Goal: Information Seeking & Learning: Learn about a topic

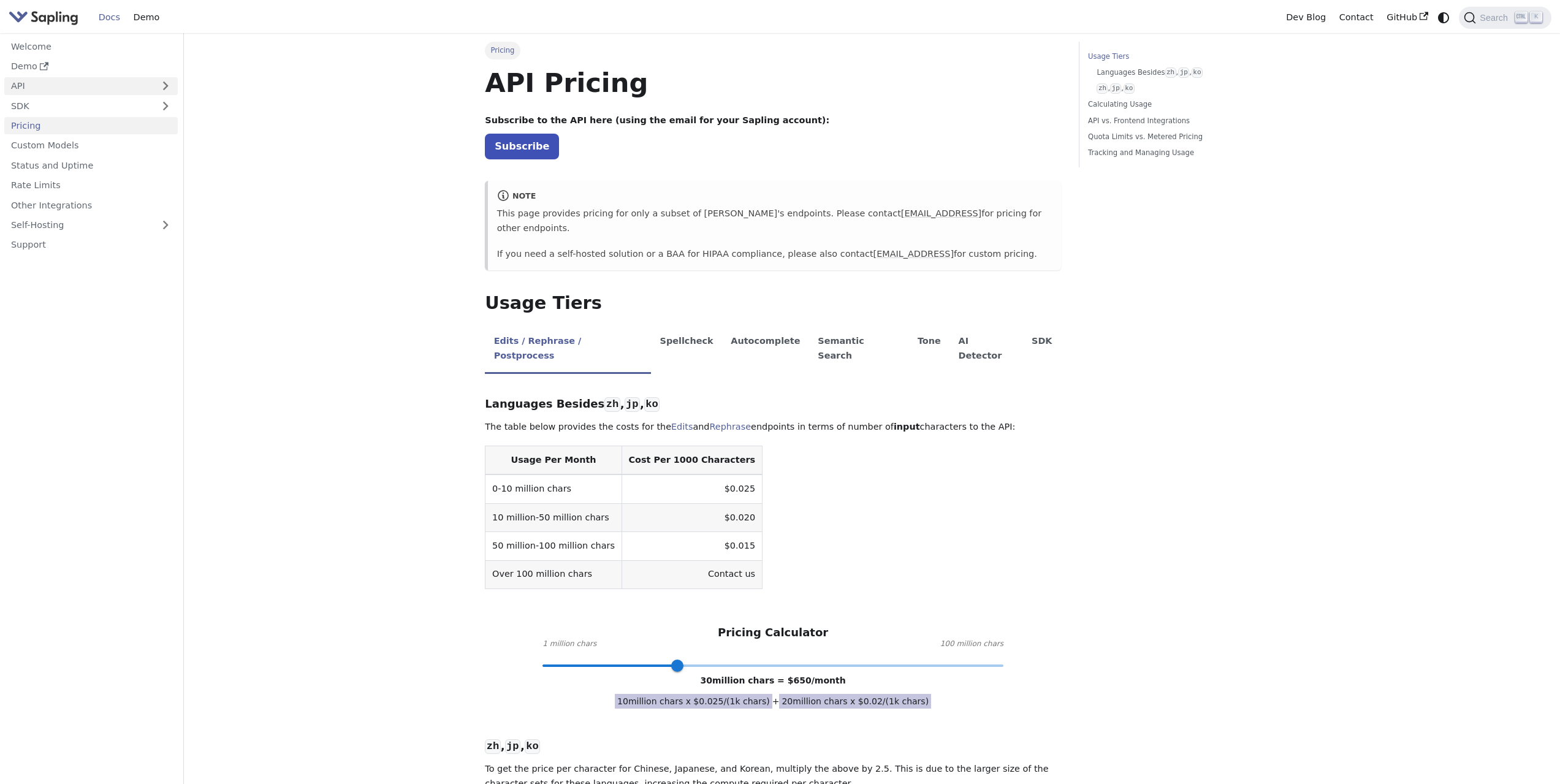
click at [41, 90] on link "API" at bounding box center [79, 86] width 149 height 18
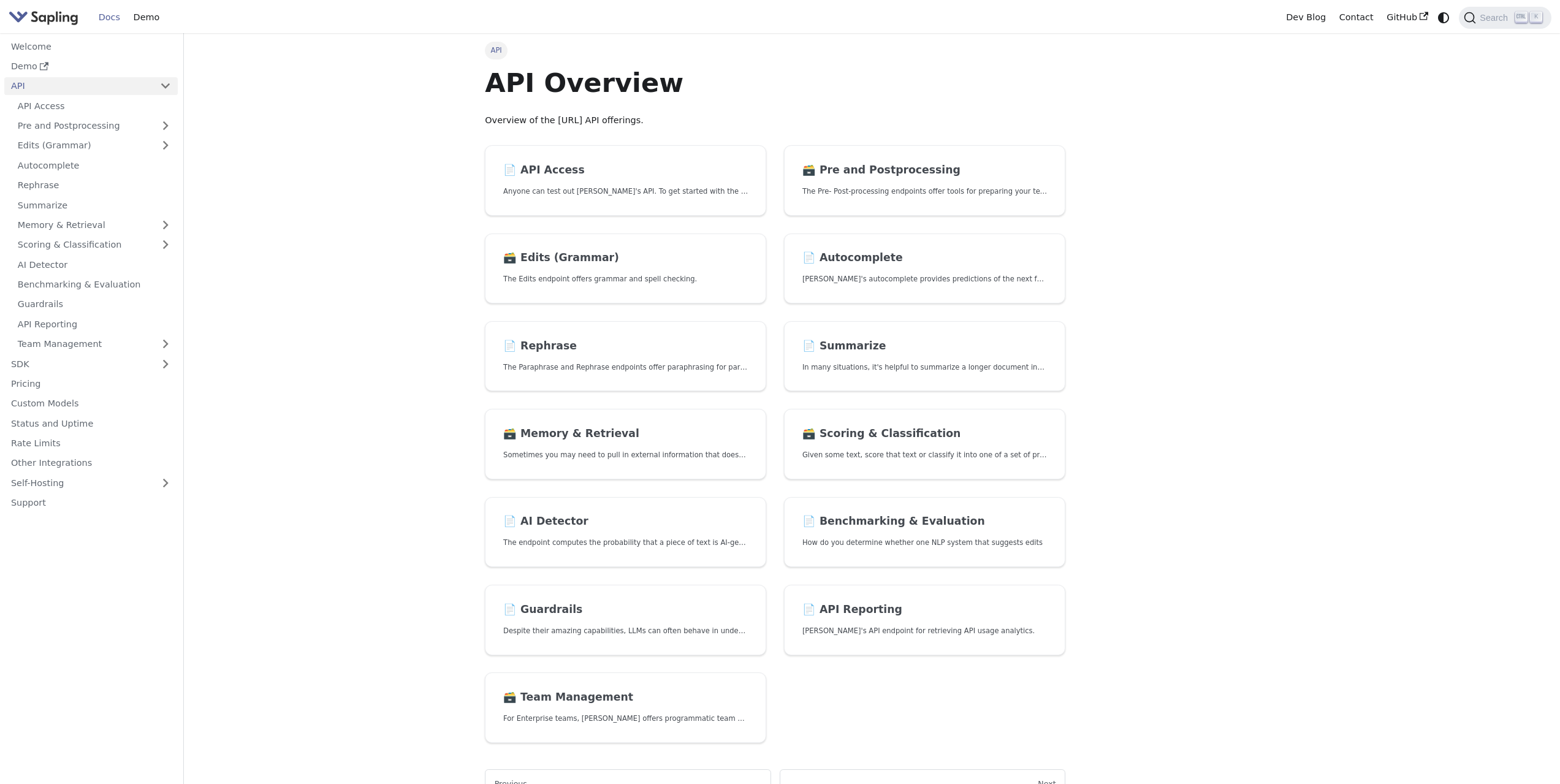
click at [41, 90] on link "API" at bounding box center [79, 86] width 149 height 18
click at [30, 123] on link "Pricing" at bounding box center [91, 126] width 173 height 18
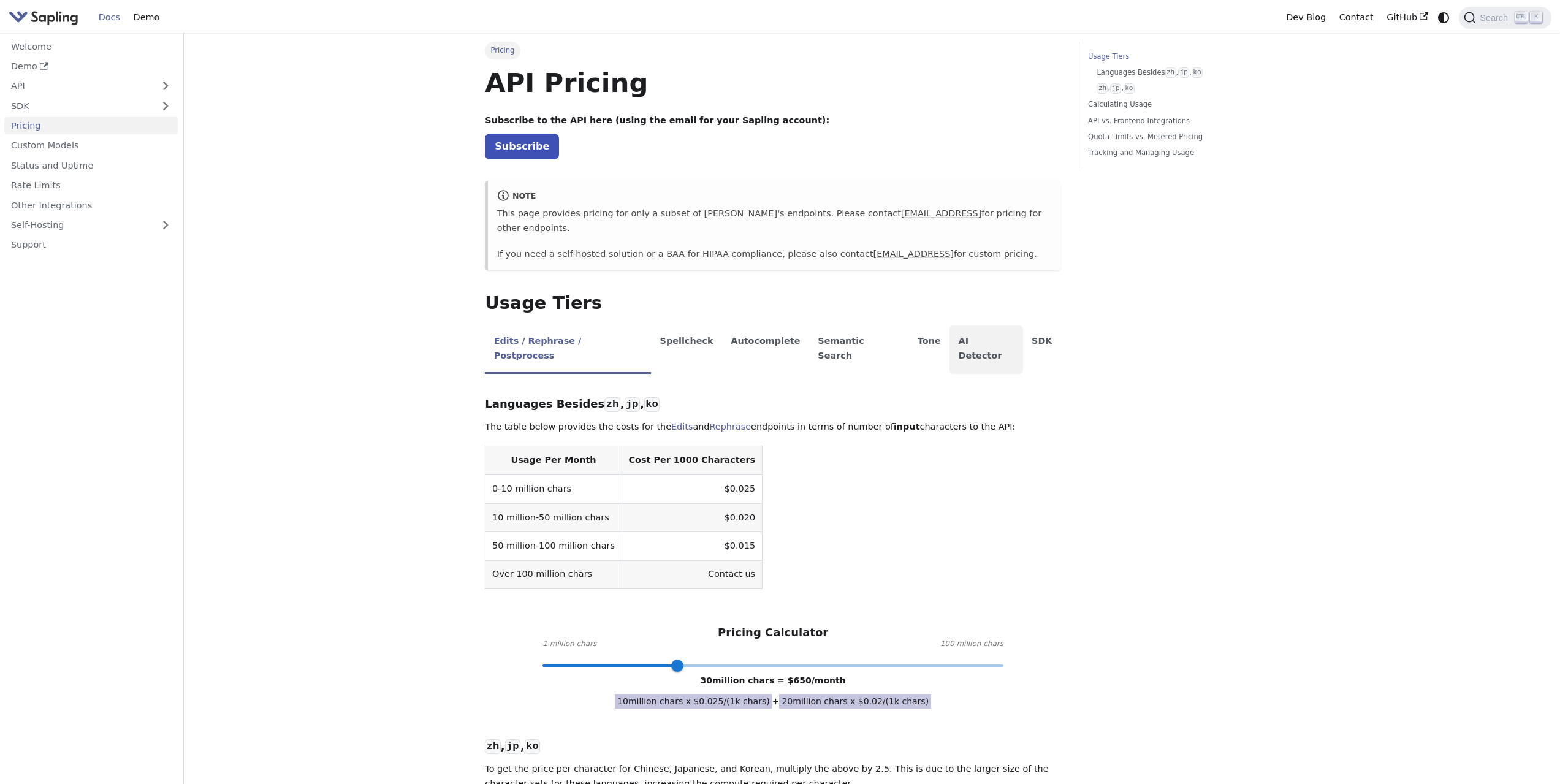
click at [949, 336] on li "AI Detector" at bounding box center [986, 349] width 73 height 48
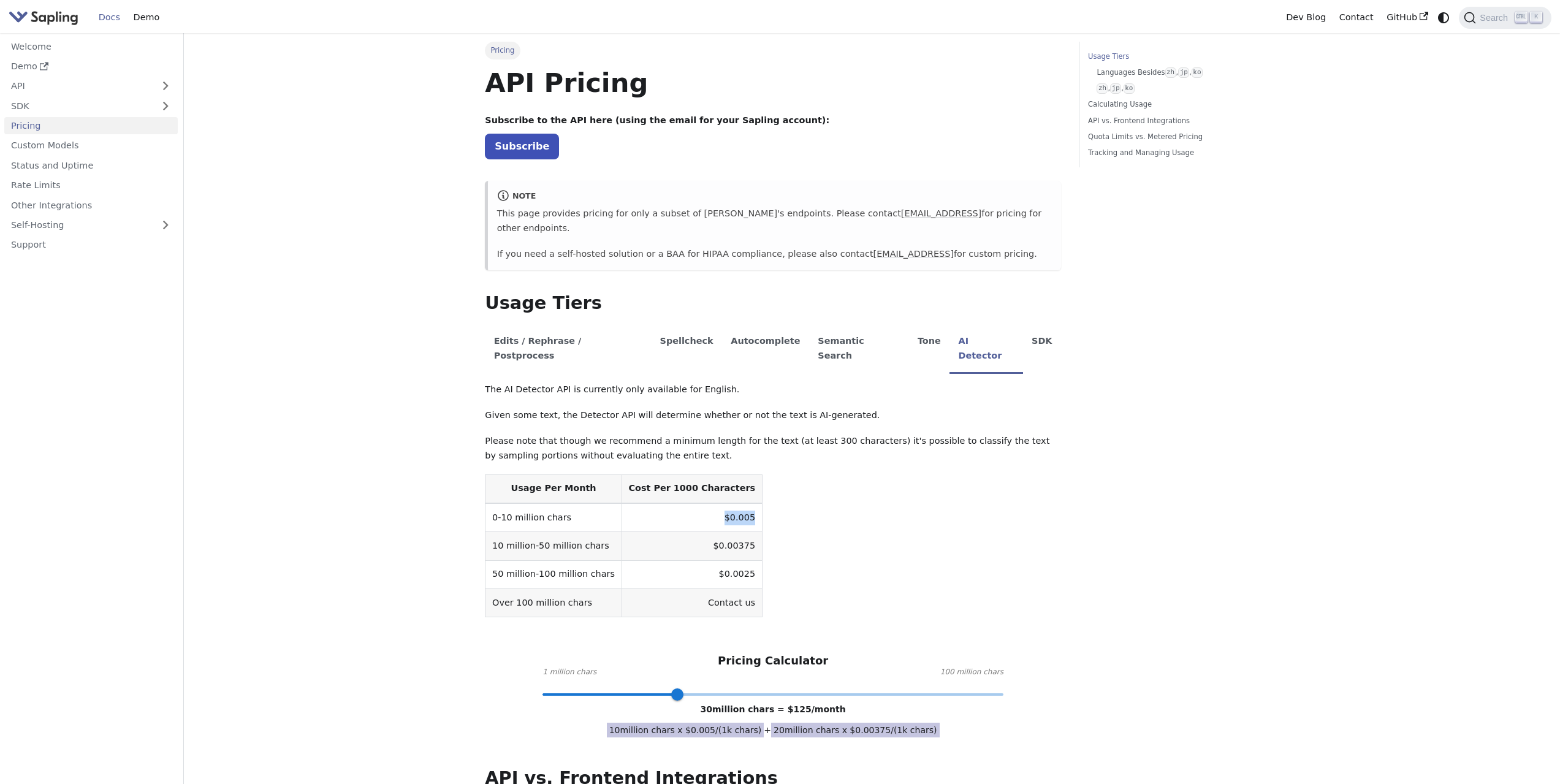
drag, startPoint x: 720, startPoint y: 486, endPoint x: 691, endPoint y: 488, distance: 29.1
click at [691, 503] on td "$0.005" at bounding box center [692, 517] width 140 height 29
click at [57, 187] on link "Rate Limits" at bounding box center [91, 186] width 173 height 18
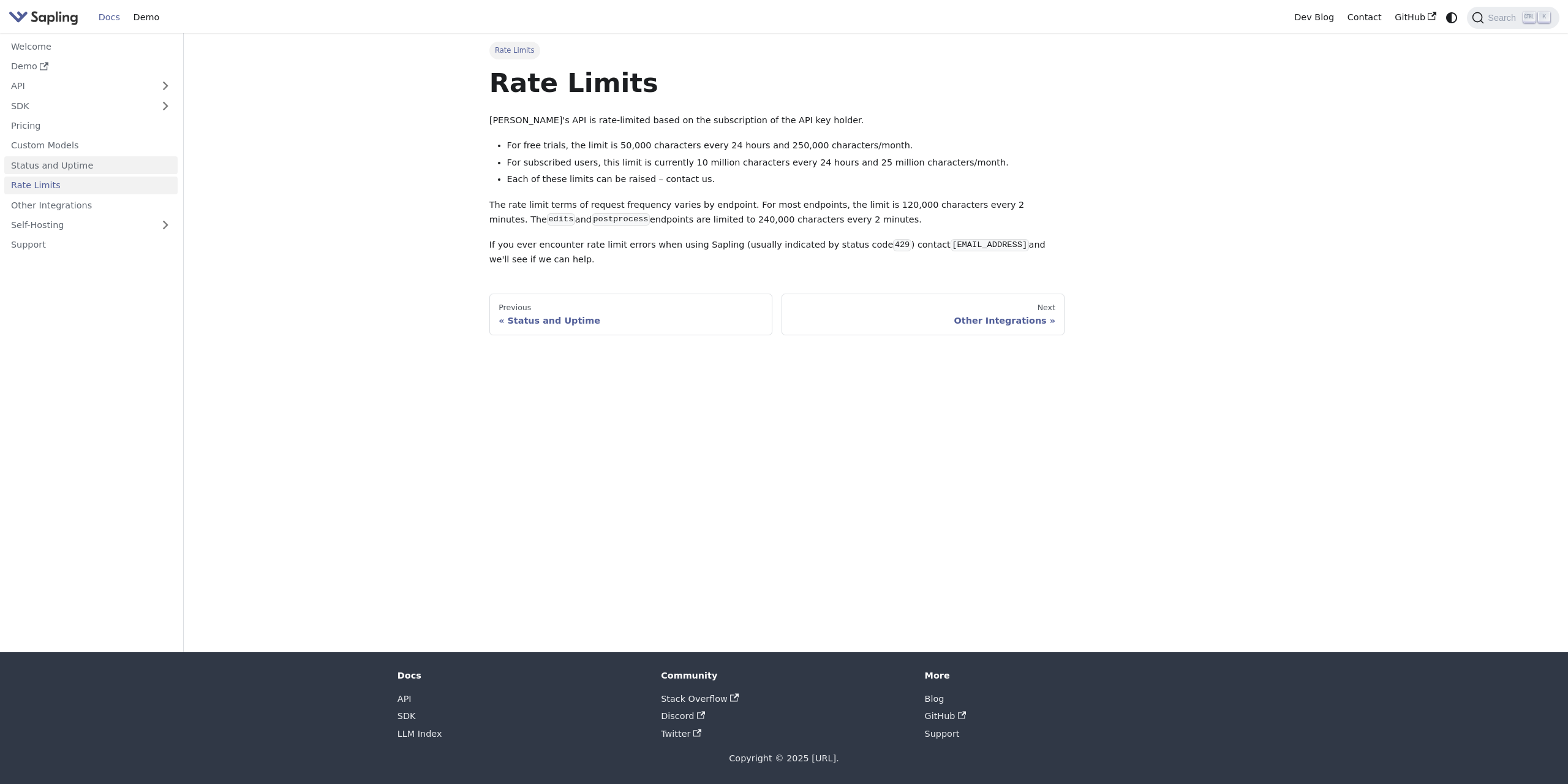
click at [88, 169] on link "Status and Uptime" at bounding box center [91, 166] width 173 height 18
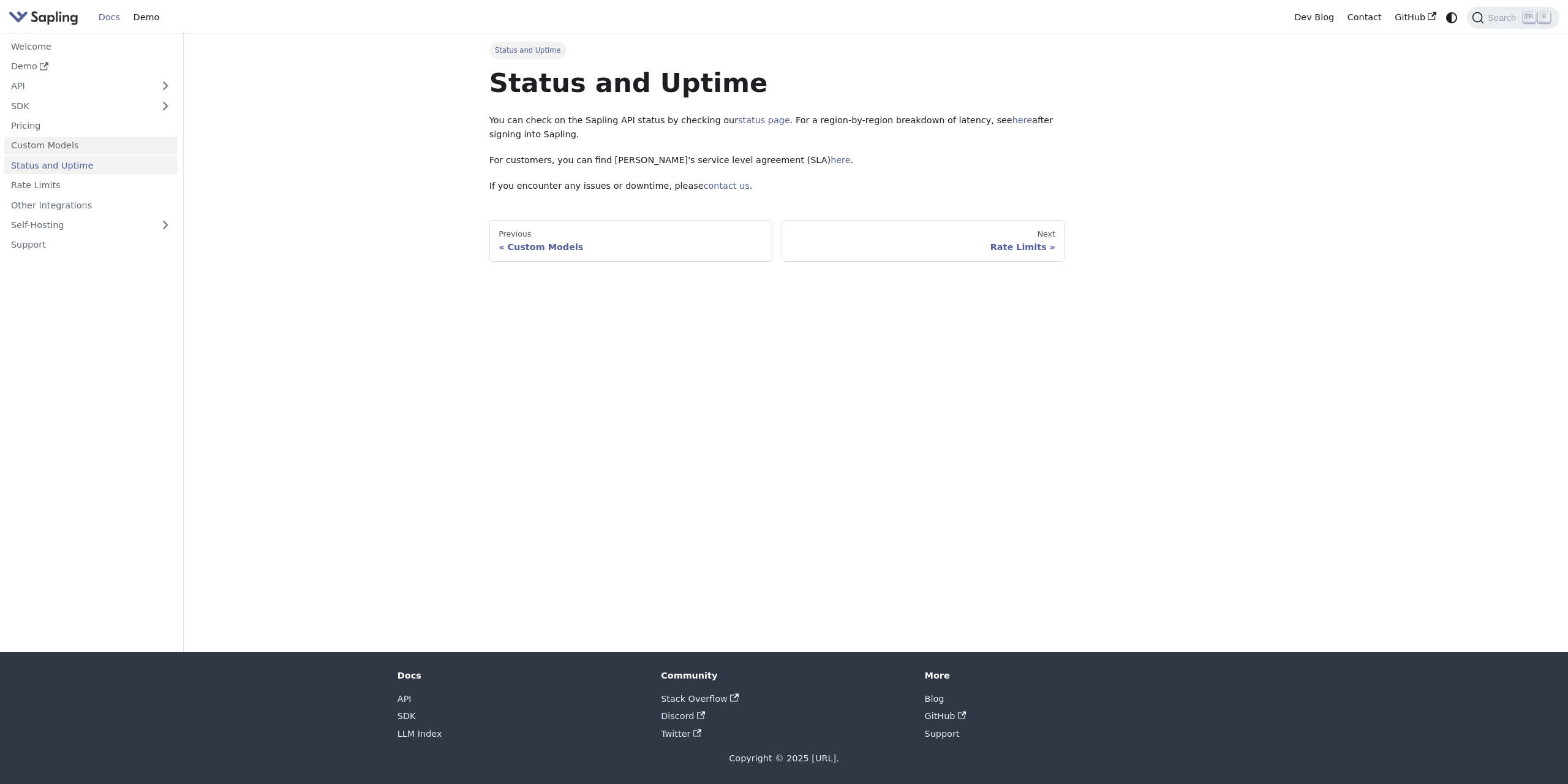
click at [89, 153] on link "Custom Models" at bounding box center [91, 146] width 173 height 18
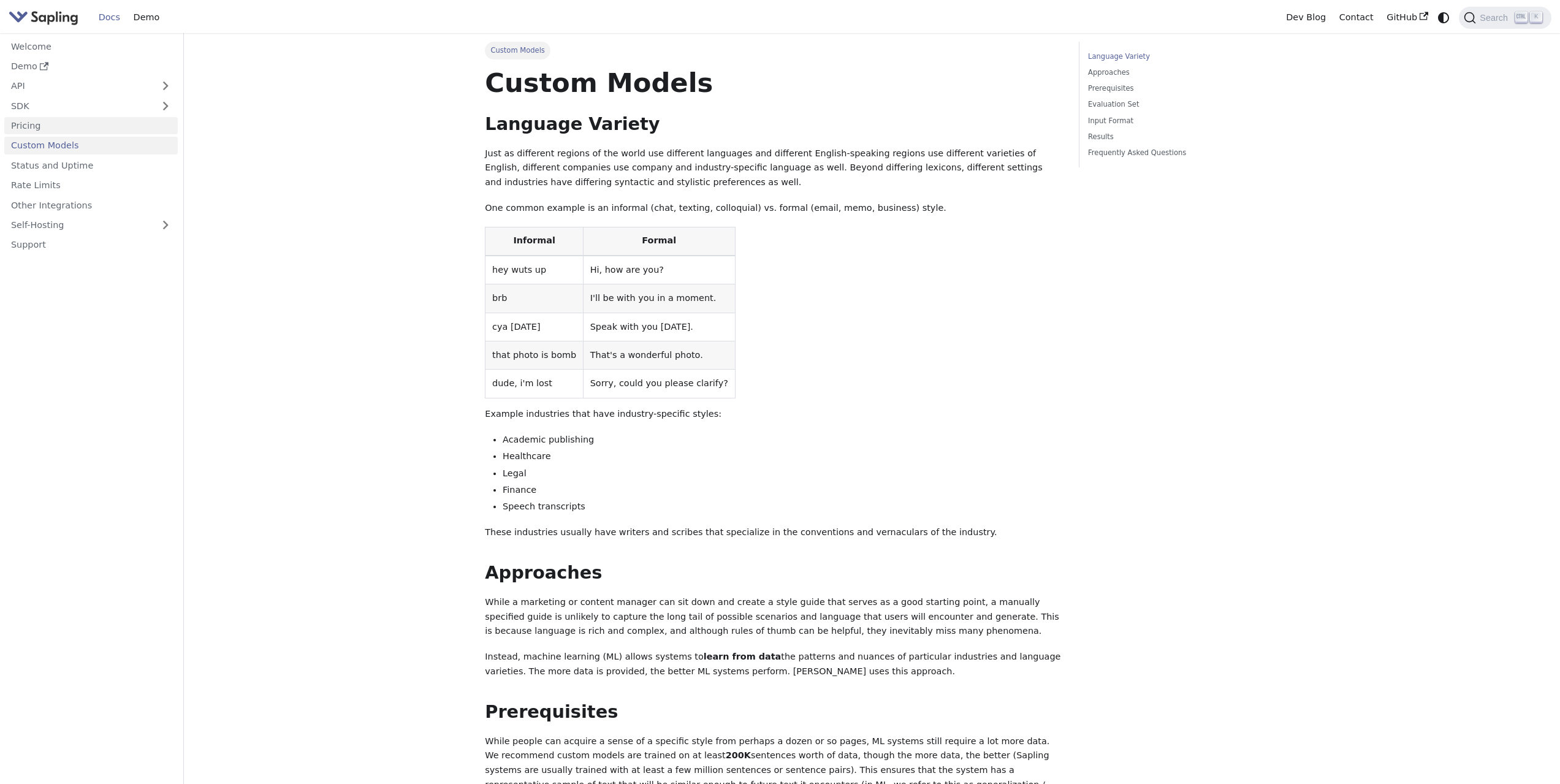
click at [88, 124] on link "Pricing" at bounding box center [91, 126] width 173 height 18
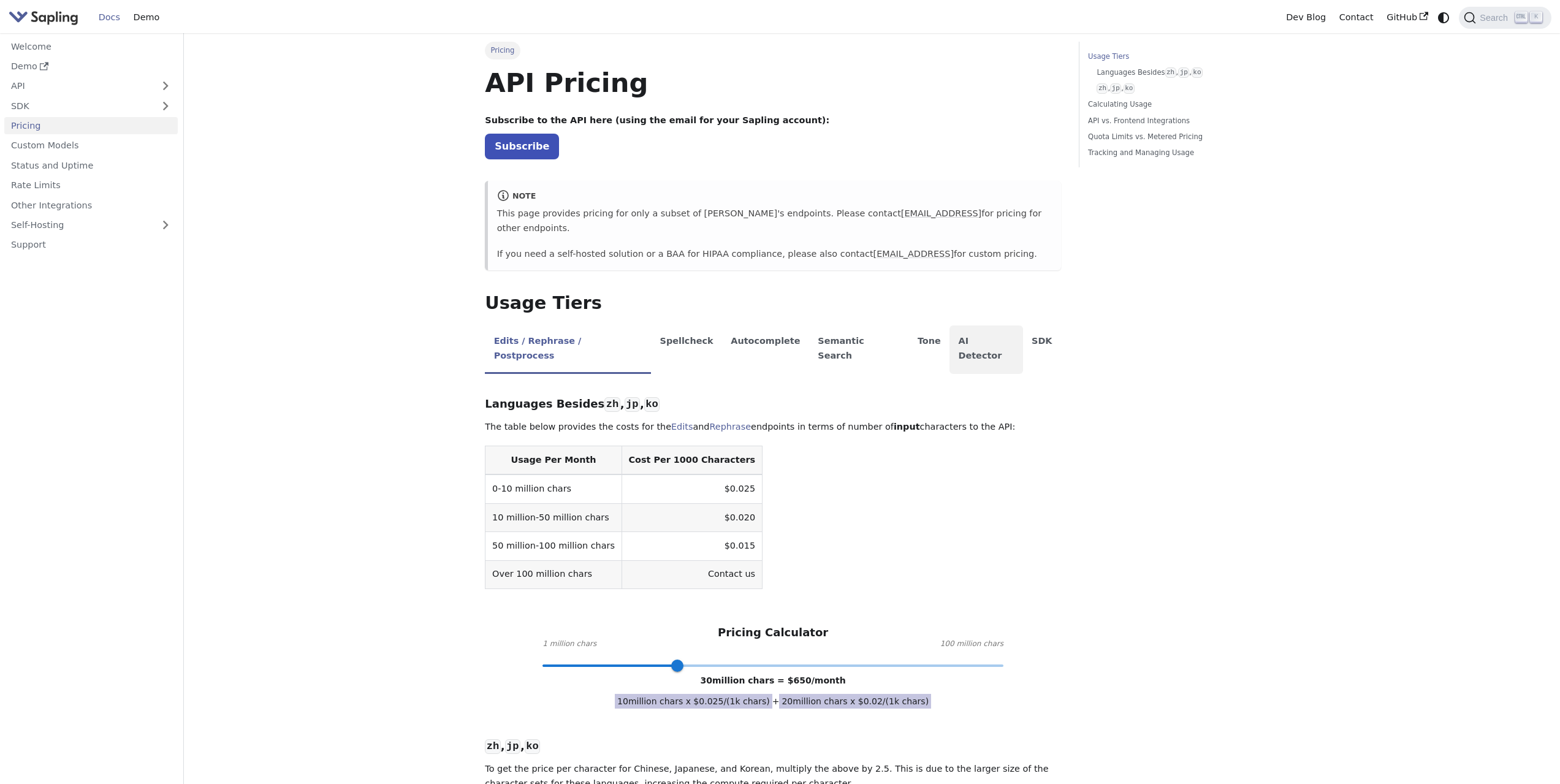
click at [949, 325] on li "AI Detector" at bounding box center [986, 349] width 73 height 48
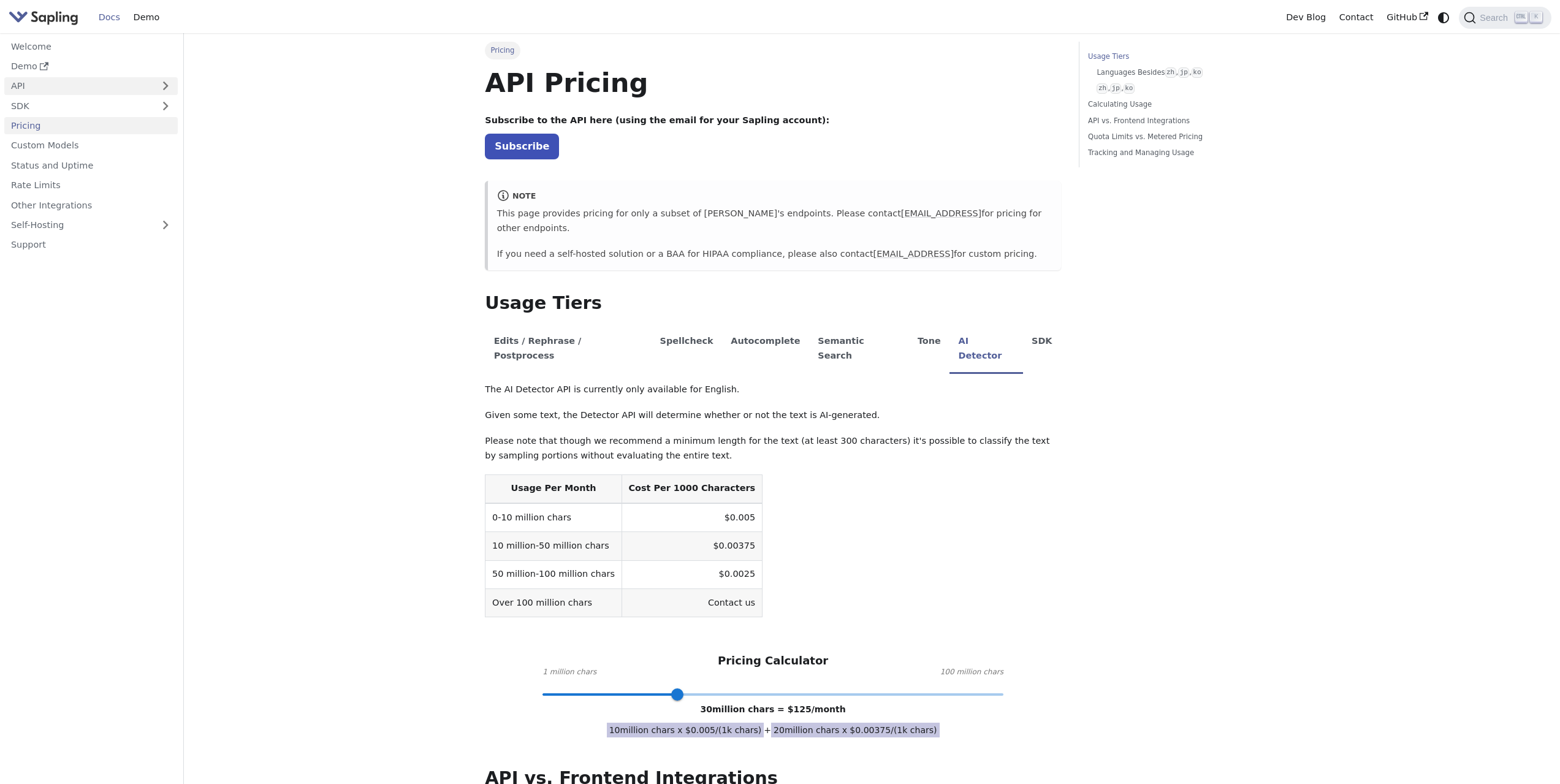
click at [54, 84] on link "API" at bounding box center [79, 86] width 149 height 18
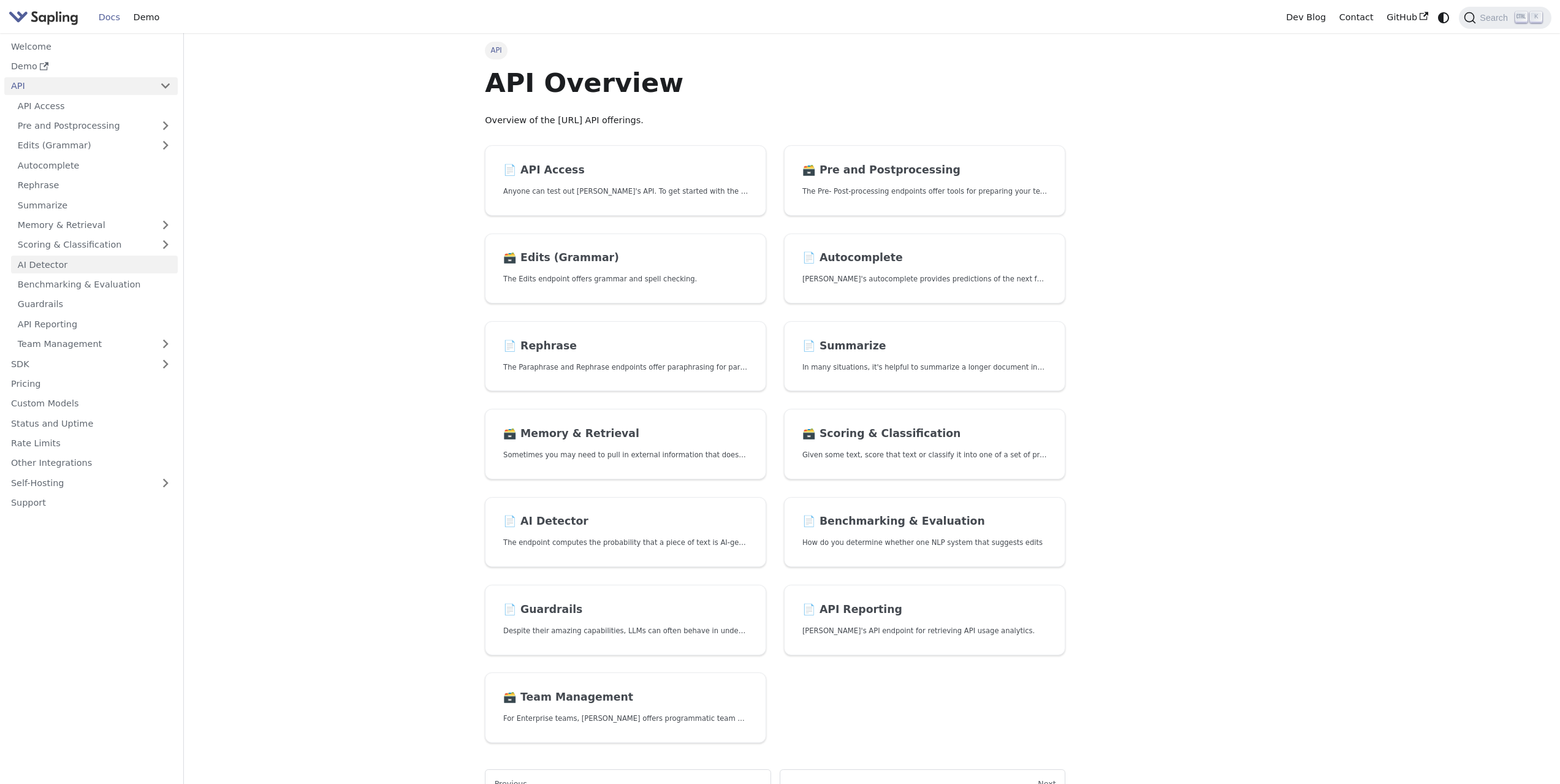
click at [86, 259] on link "AI Detector" at bounding box center [94, 265] width 167 height 18
